Goal: Unclear: Browse casually

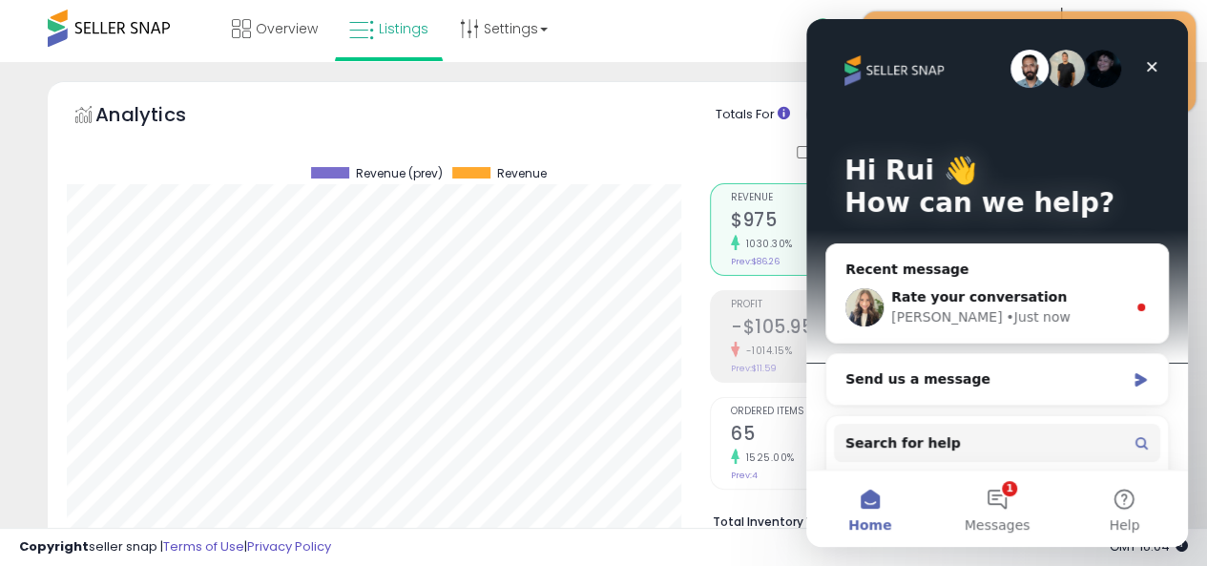
scroll to position [391, 643]
click at [1155, 69] on icon "Close" at bounding box center [1151, 66] width 15 height 15
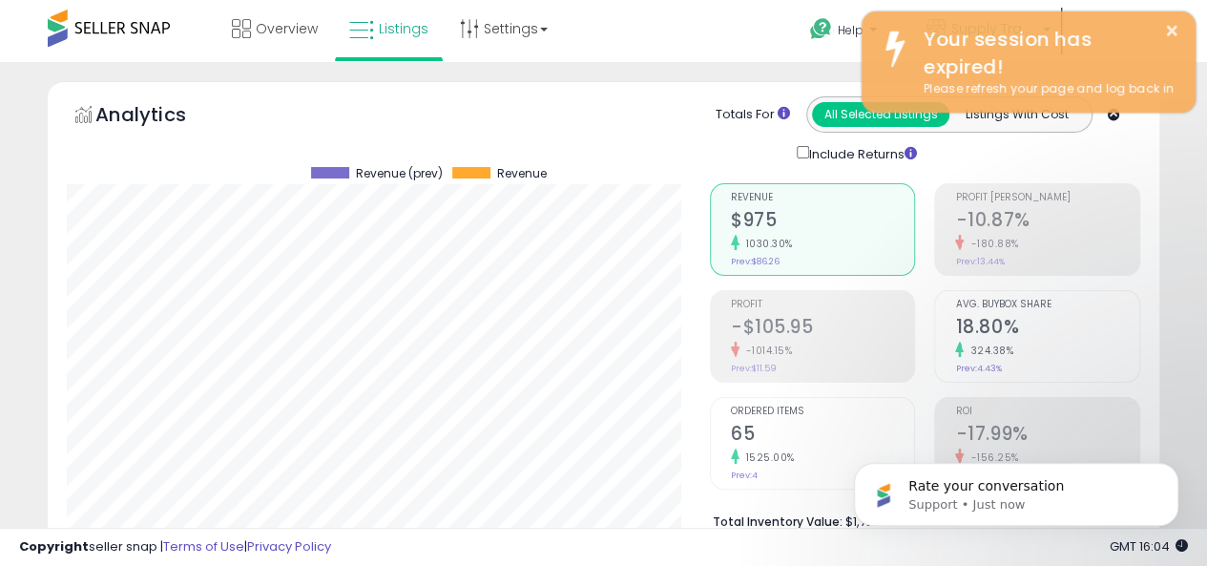
scroll to position [0, 0]
